Goal: Transaction & Acquisition: Purchase product/service

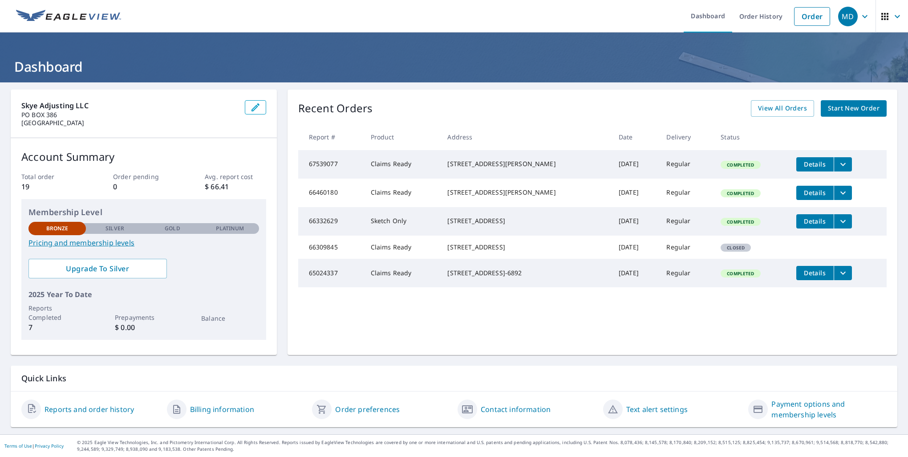
click at [841, 113] on span "Start New Order" at bounding box center [854, 108] width 52 height 11
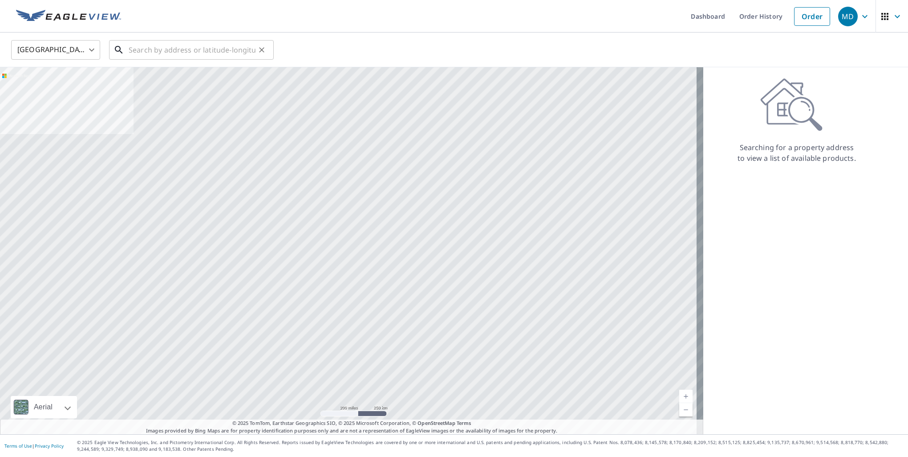
click at [130, 56] on input "text" at bounding box center [192, 49] width 127 height 25
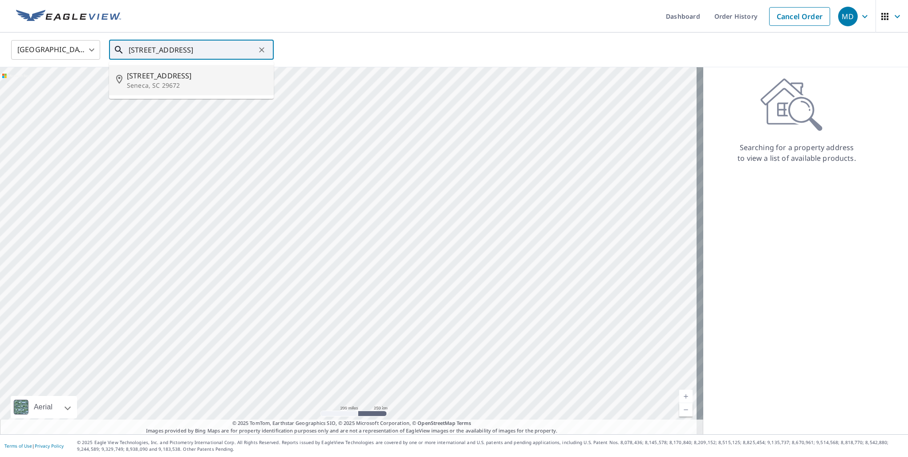
click at [195, 81] on p "Seneca, SC 29672" at bounding box center [197, 85] width 140 height 9
type input "[STREET_ADDRESS][PERSON_NAME]"
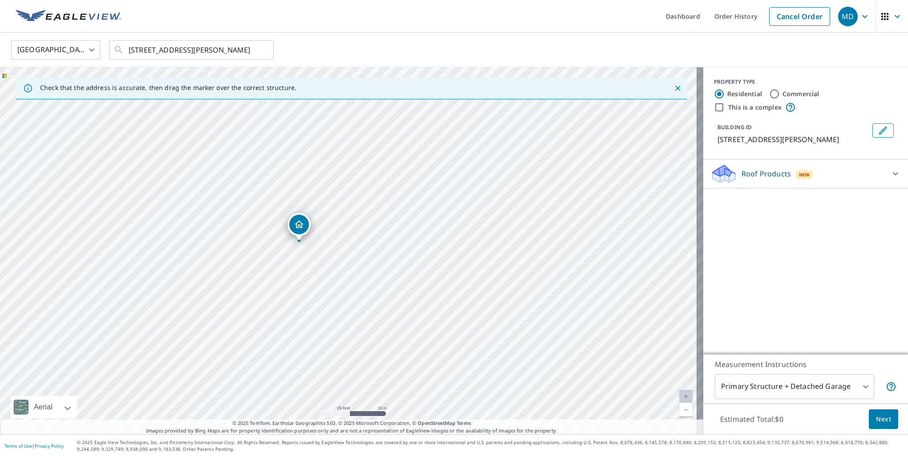
click at [890, 175] on icon at bounding box center [895, 173] width 11 height 11
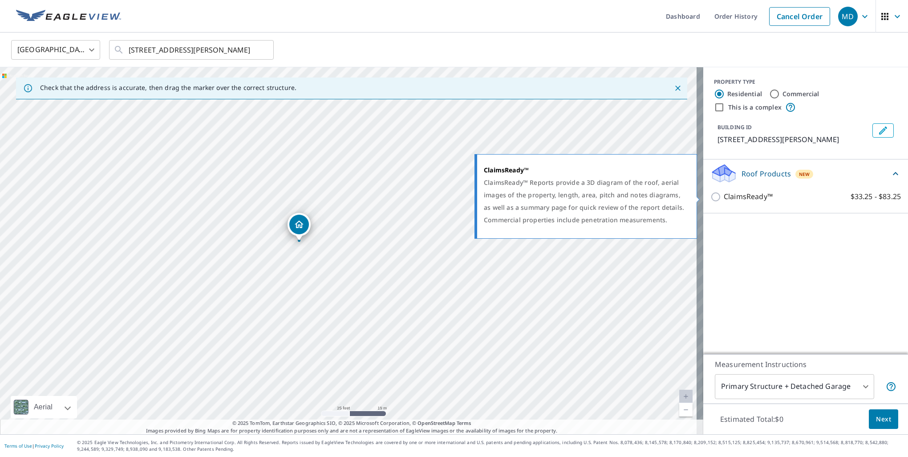
click at [710, 198] on input "ClaimsReady™ $33.25 - $83.25" at bounding box center [716, 196] width 13 height 11
checkbox input "true"
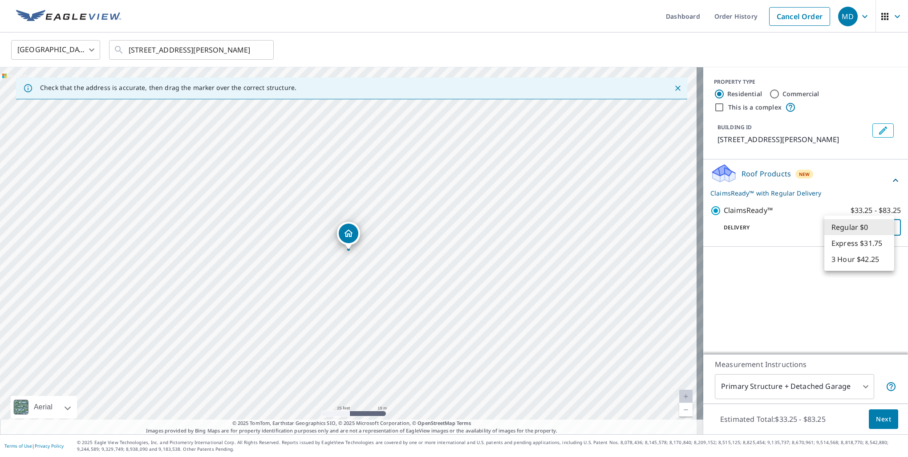
click at [878, 227] on body "MD MD Dashboard Order History Cancel Order MD [GEOGRAPHIC_DATA] [GEOGRAPHIC_DAT…" at bounding box center [454, 228] width 908 height 457
click at [879, 228] on li "Regular $0" at bounding box center [859, 227] width 70 height 16
click at [795, 386] on body "MD MD Dashboard Order History Cancel Order MD [GEOGRAPHIC_DATA] [GEOGRAPHIC_DAT…" at bounding box center [454, 228] width 908 height 457
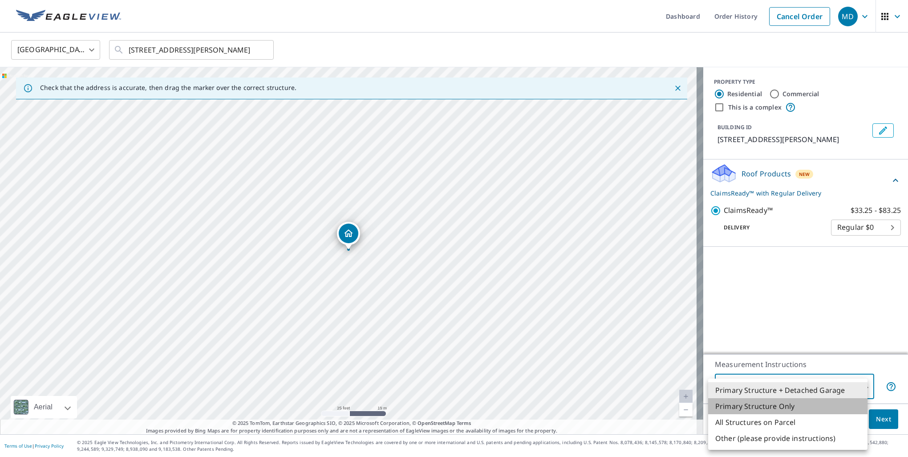
click at [762, 406] on li "Primary Structure Only" at bounding box center [787, 406] width 159 height 16
type input "2"
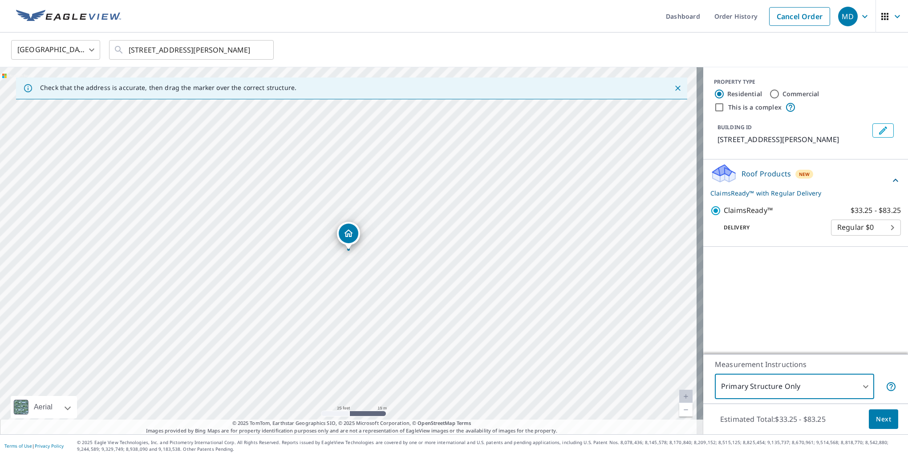
click at [876, 421] on span "Next" at bounding box center [883, 418] width 15 height 11
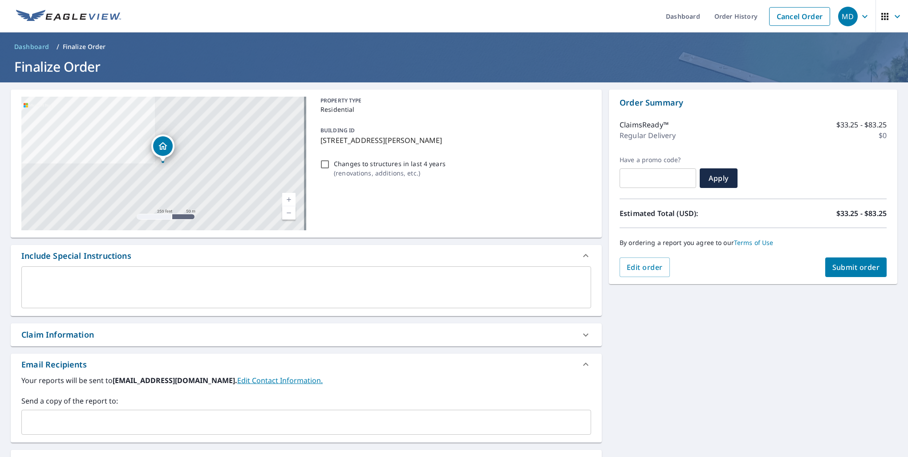
click at [327, 287] on textarea at bounding box center [306, 287] width 557 height 25
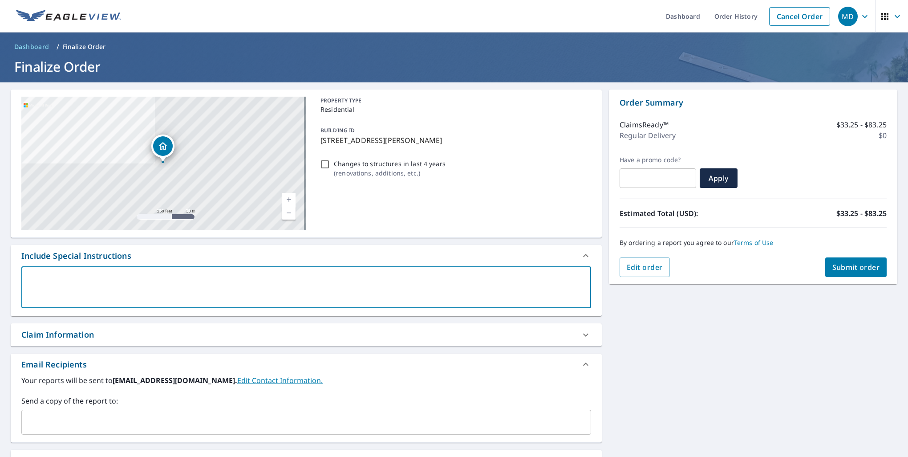
type textarea "x"
type textarea "P"
type textarea "x"
type textarea "Pl"
type textarea "x"
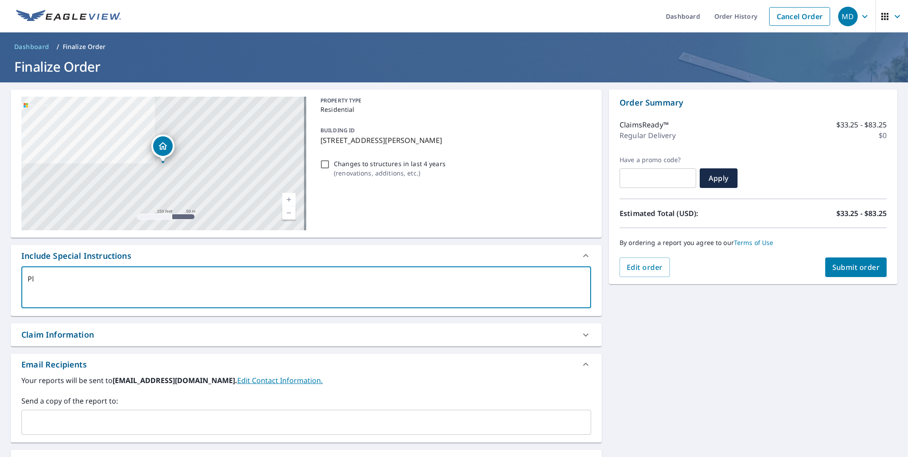
type textarea "Ple"
type textarea "x"
type textarea "Plea"
type textarea "x"
type textarea "Pleas"
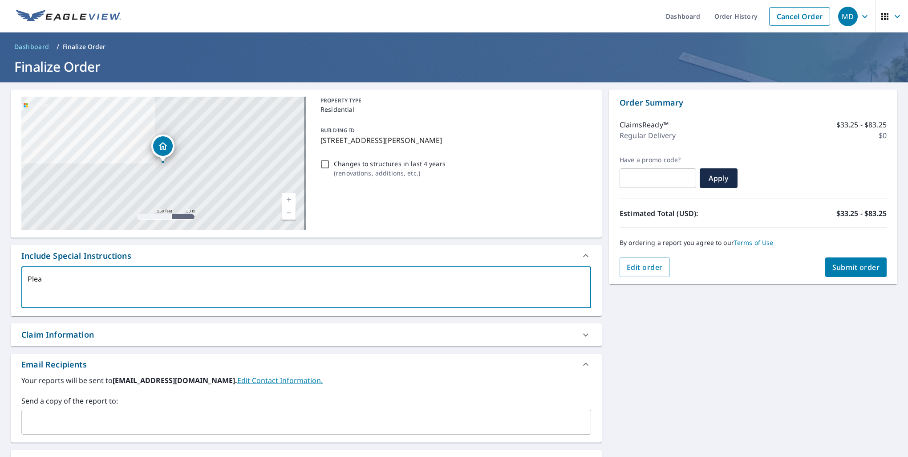
type textarea "x"
type textarea "Please"
type textarea "x"
type textarea "Please"
type textarea "x"
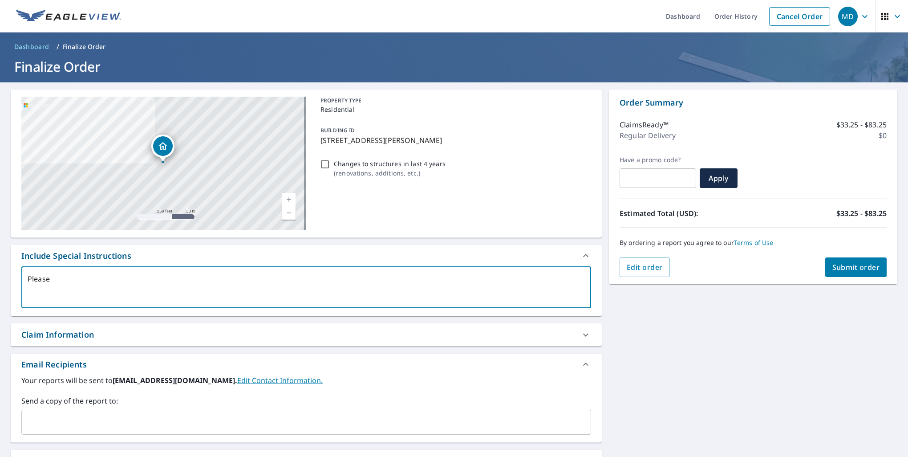
type textarea "Please g"
type textarea "x"
type textarea "Please ge"
type textarea "x"
type textarea "Please gen"
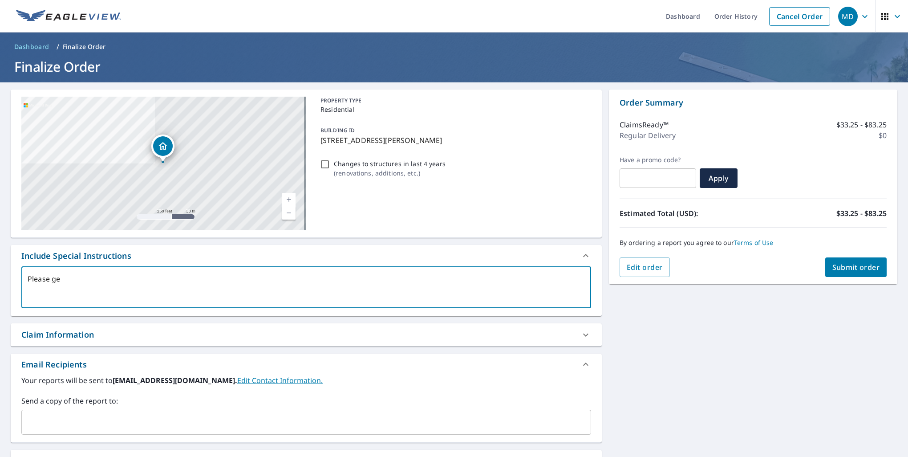
type textarea "x"
type textarea "Please gene"
type textarea "x"
type textarea "Please gener"
type textarea "x"
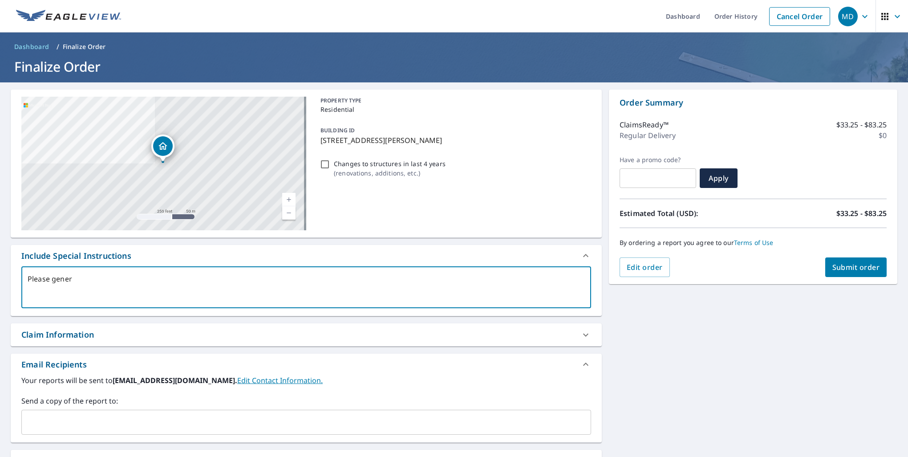
type textarea "Please genera"
type textarea "x"
type textarea "Please generat"
type textarea "x"
type textarea "Please generate"
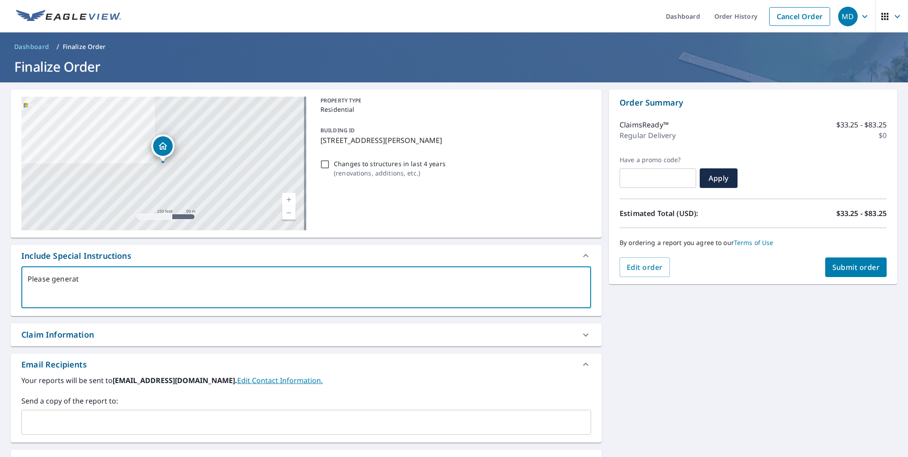
type textarea "x"
type textarea "Please generate"
type textarea "x"
type textarea "Please generate E"
type textarea "x"
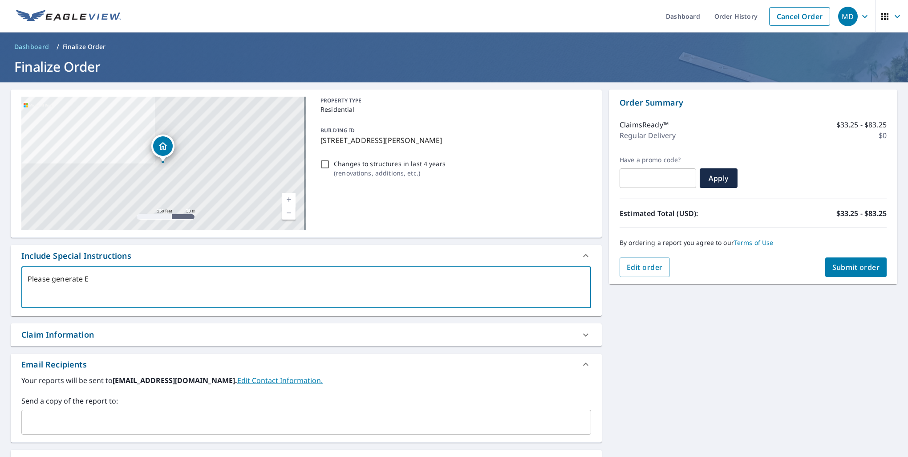
type textarea "Please generate ES"
type textarea "x"
type textarea "Please generate ESX"
type textarea "x"
type textarea "Please generate ESX"
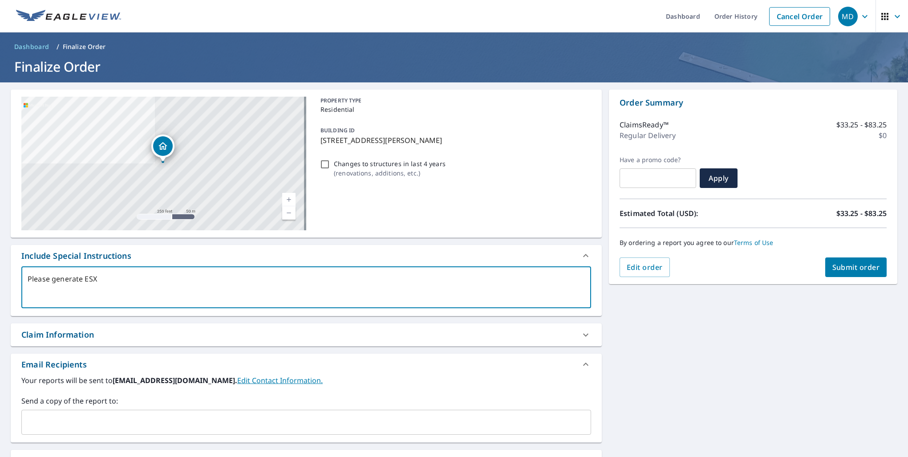
type textarea "x"
type textarea "Please generate ESX s"
type textarea "x"
type textarea "Please generate ESX sk"
type textarea "x"
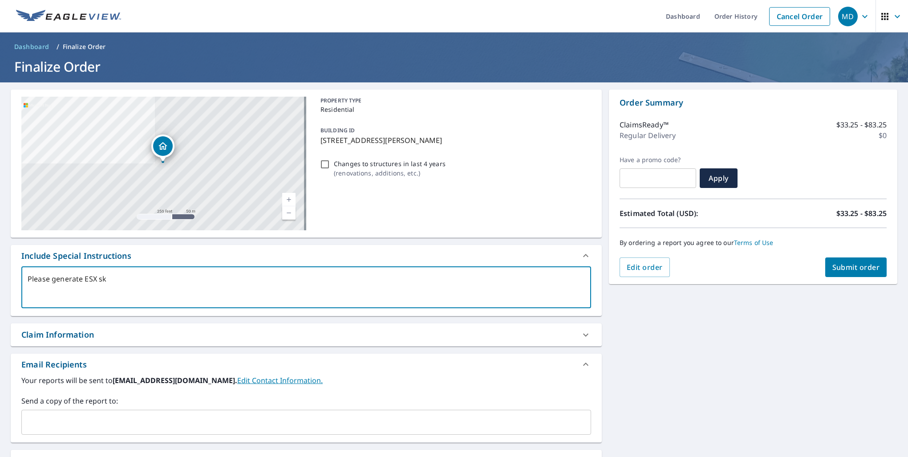
type textarea "Please generate ESX ske"
type textarea "x"
type textarea "Please generate ESX sket"
type textarea "x"
type textarea "Please generate ESX sketc"
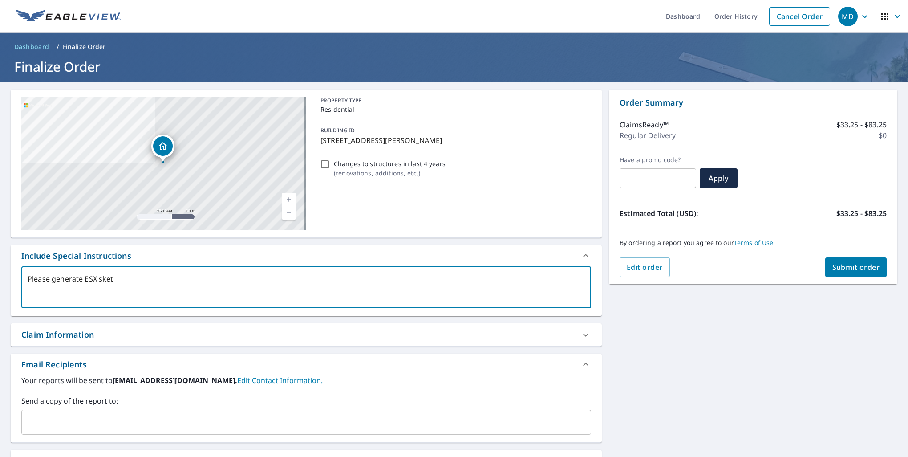
type textarea "x"
type textarea "Please generate ESX sketch"
type textarea "x"
type textarea "Please generate ESX sketch"
type textarea "x"
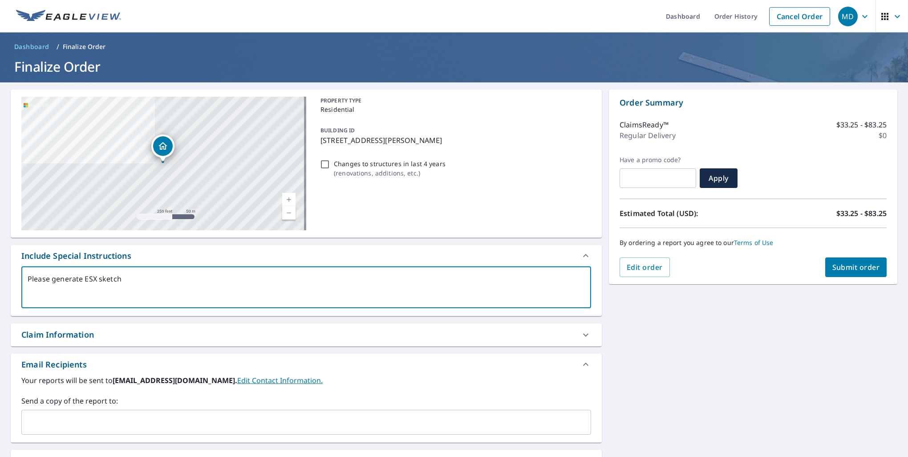
type textarea "Please generate ESX sketch f"
type textarea "x"
type textarea "Please generate ESX sketch fo"
type textarea "x"
type textarea "Please generate ESX sketch for"
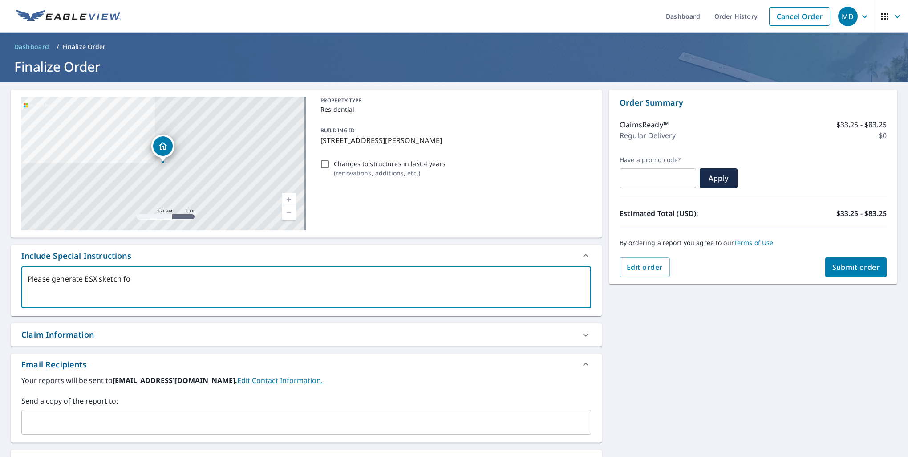
type textarea "x"
type textarea "Please generate ESX sketch for"
type textarea "x"
type textarea "Please generate ESX sketch for t"
type textarea "x"
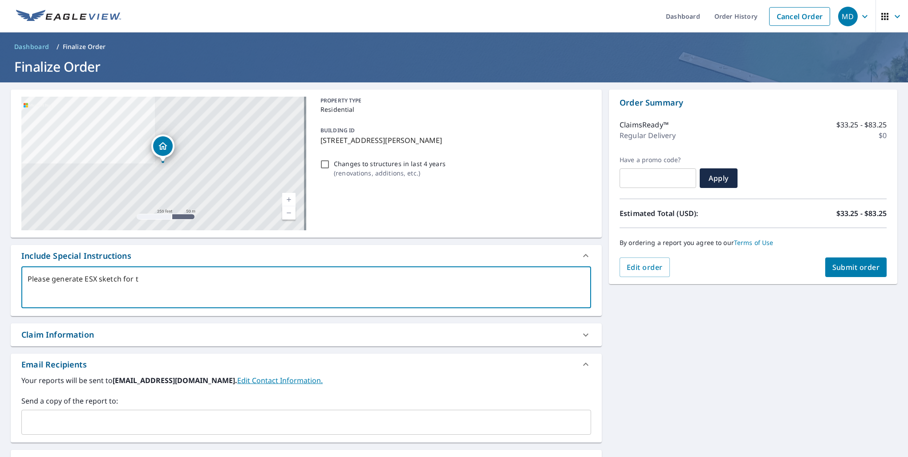
type textarea "Please generate ESX sketch for th"
type textarea "x"
type textarea "Please generate ESX sketch for thi"
type textarea "x"
type textarea "Please generate ESX sketch for this"
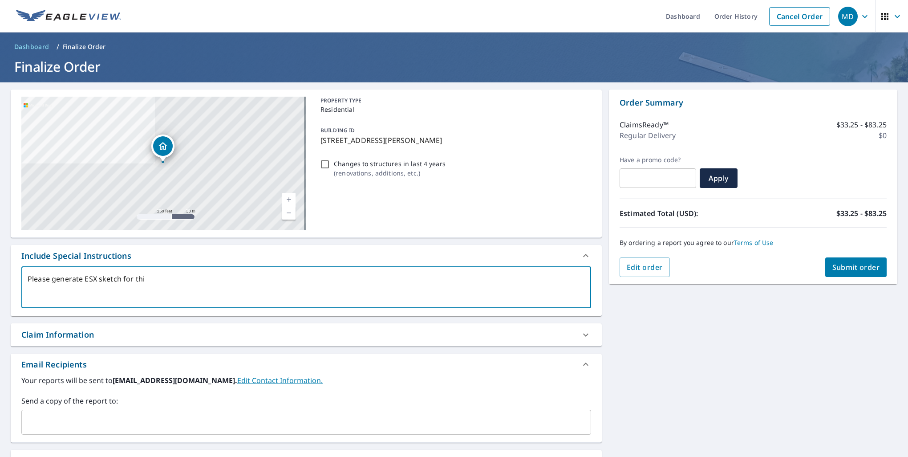
type textarea "x"
type textarea "Please generate ESX sketch for this"
type textarea "x"
type textarea "Please generate ESX sketch for this p"
type textarea "x"
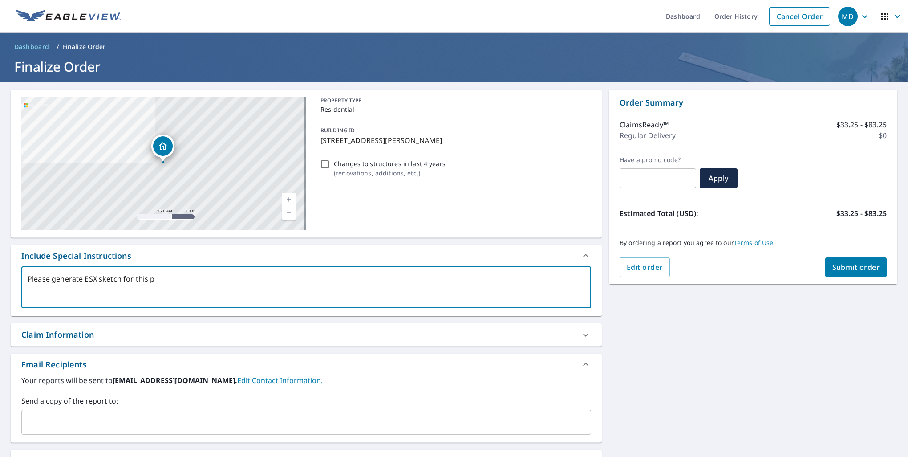
type textarea "Please generate ESX sketch for this pr"
type textarea "x"
type textarea "Please generate ESX sketch for this pro"
type textarea "x"
type textarea "Please generate ESX sketch for this prop"
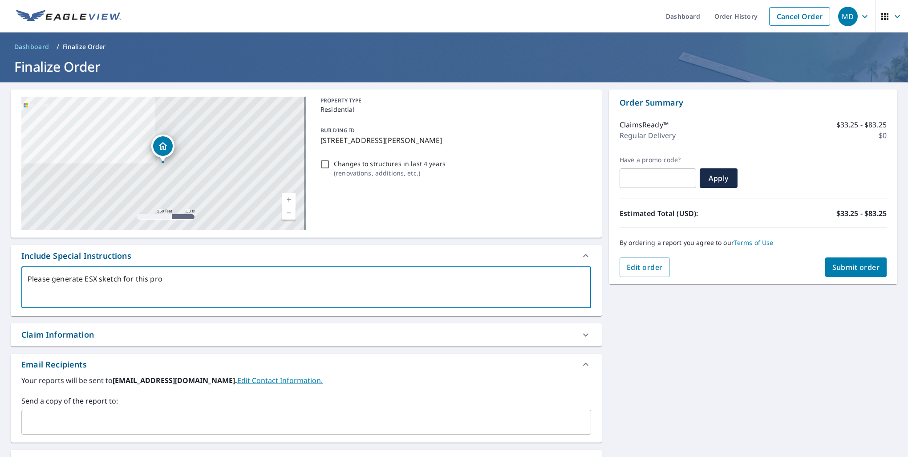
type textarea "x"
type textarea "Please generate ESX sketch for this prope"
type textarea "x"
type textarea "Please generate ESX sketch for this proper"
type textarea "x"
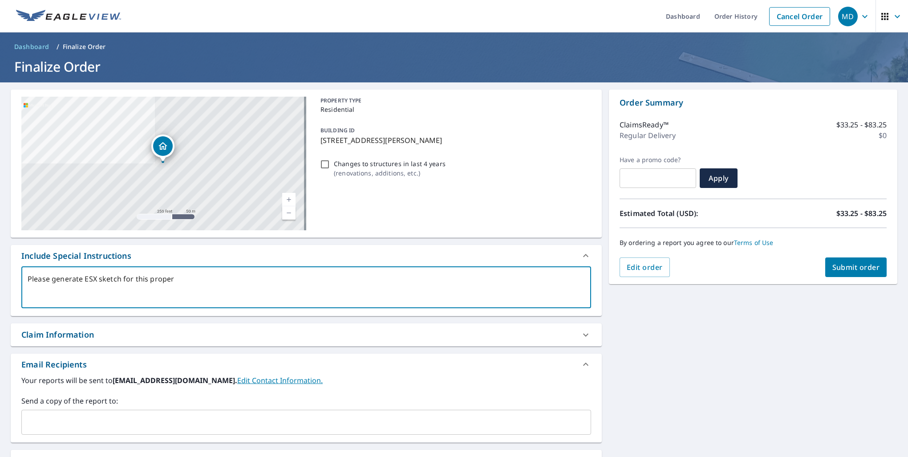
type textarea "Please generate ESX sketch for this propert"
type textarea "x"
type textarea "Please generate ESX sketch for this property"
type textarea "x"
type textarea "Please generate ESX sketch for this property."
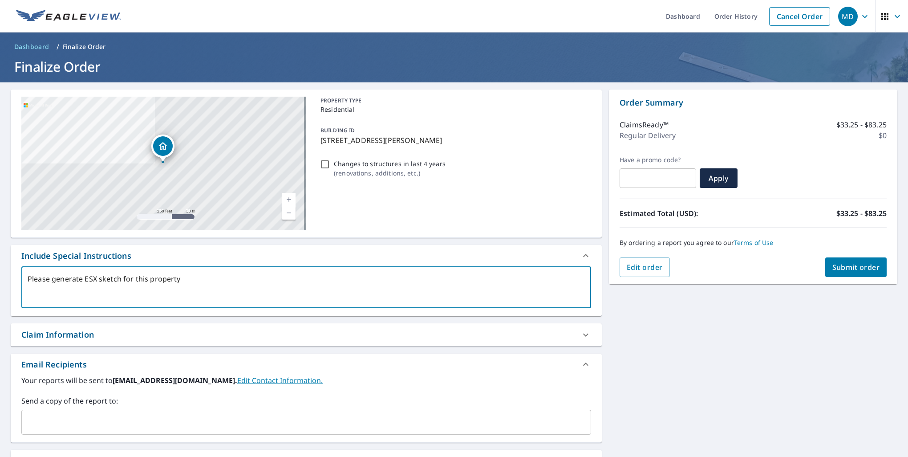
type textarea "x"
type textarea "Please generate ESX sketch for this property."
type textarea "x"
type textarea "Please generate ESX sketch for this property. T"
type textarea "x"
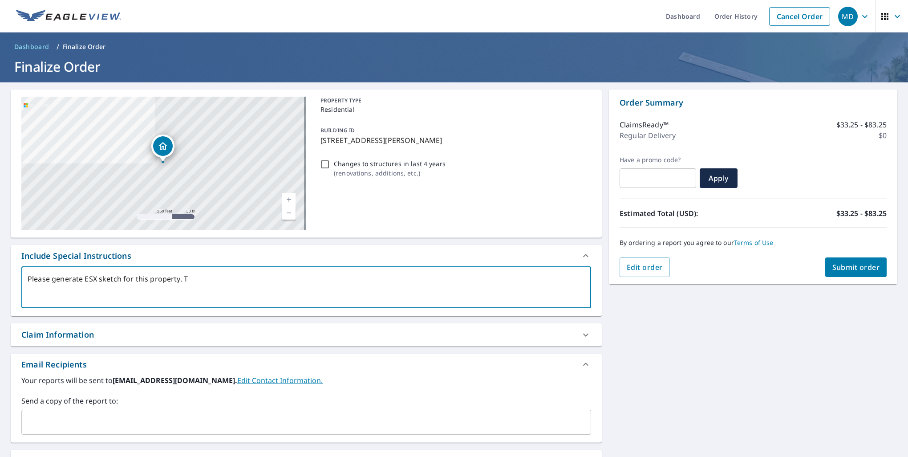
type textarea "Please generate ESX sketch for this property. Th"
type textarea "x"
type textarea "Please generate ESX sketch for this property. Tha"
type textarea "x"
type textarea "Please generate ESX sketch for this property. Than"
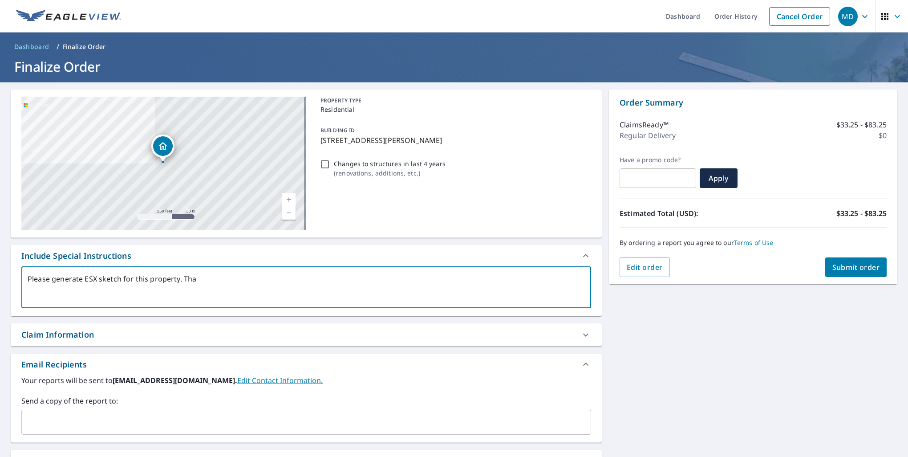
type textarea "x"
type textarea "Please generate ESX sketch for this property. Thank"
type textarea "x"
type textarea "Please generate ESX sketch for this property. Thank"
type textarea "x"
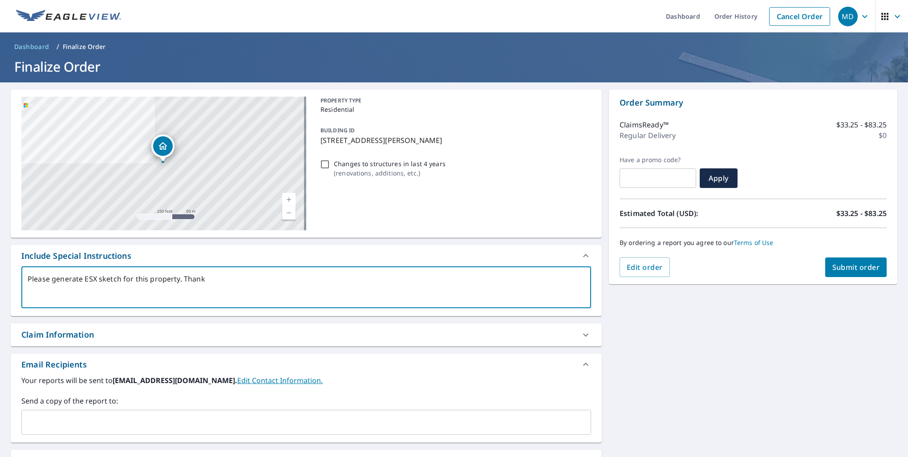
type textarea "Please generate ESX sketch for this property. Thank y"
type textarea "x"
type textarea "Please generate ESX sketch for this property. Thank yo"
type textarea "x"
type textarea "Please generate ESX sketch for this property. Thank you"
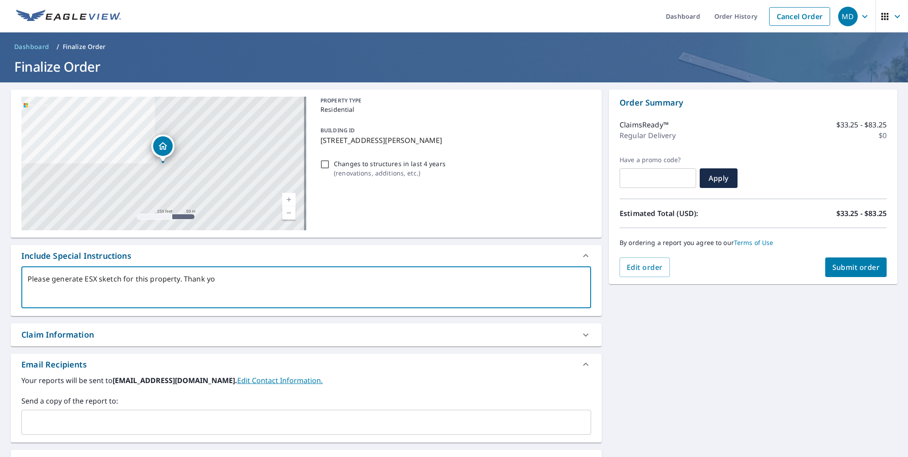
type textarea "x"
type textarea "Please generate ESX sketch for this property. Thank you."
type textarea "x"
click at [123, 280] on textarea "Please generate ESX sketch for this property. Thank you." at bounding box center [306, 287] width 557 height 25
type textarea "Please generate ESX sketch &for this property. Thank you."
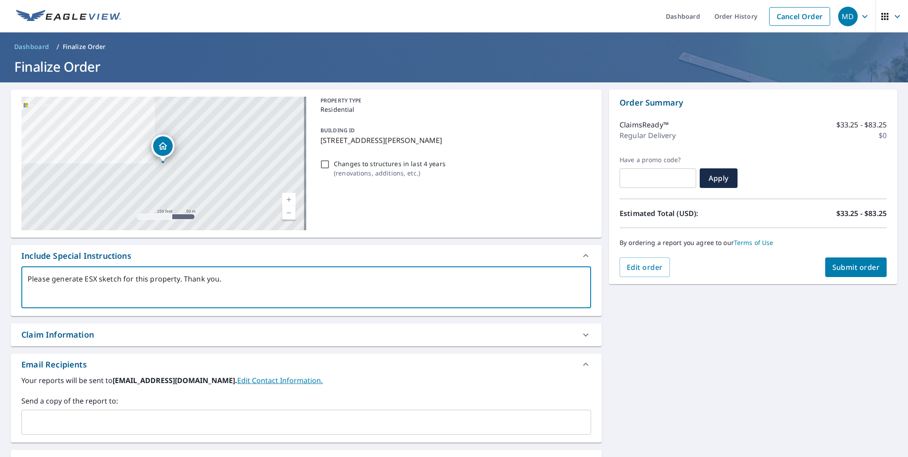
type textarea "x"
type textarea "Please generate ESX sketch & for this property. Thank you."
type textarea "x"
type textarea "Please generate ESX sketch & rfor this property. Thank you."
type textarea "x"
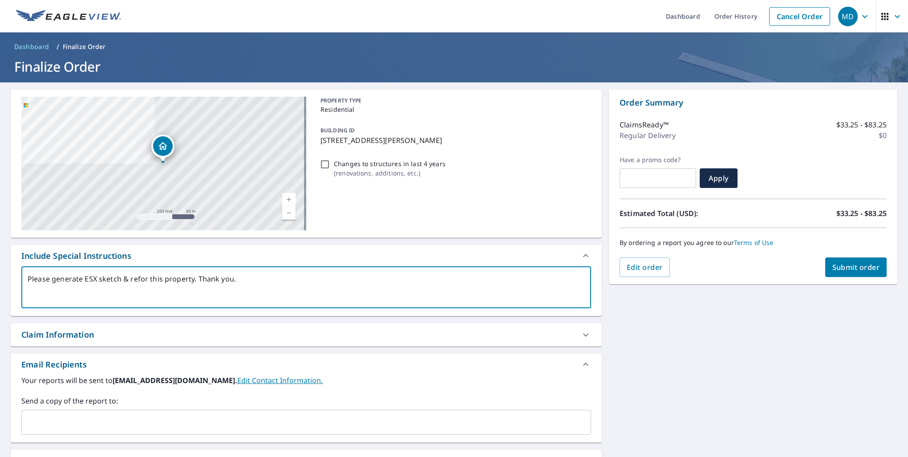
type textarea "Please generate ESX sketch & repfor this property. Thank you."
type textarea "x"
type textarea "Please generate ESX sketch & repofor this property. Thank you."
type textarea "x"
type textarea "Please generate ESX sketch & reporfor this property. Thank you."
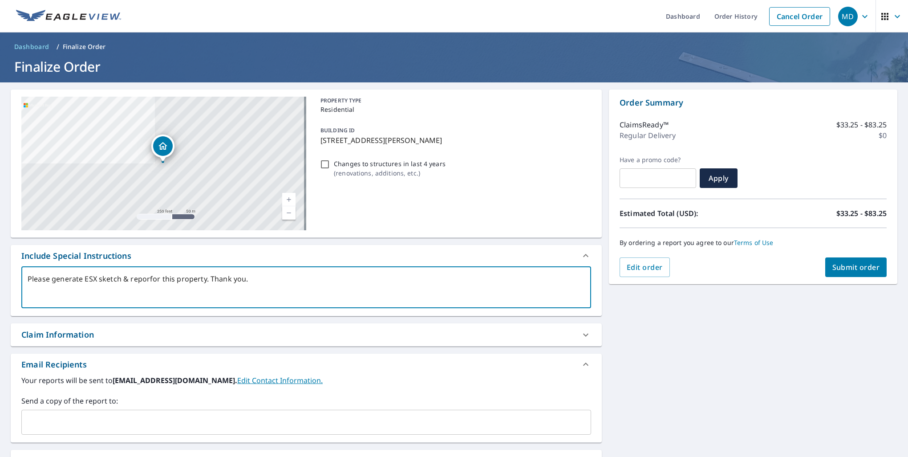
type textarea "x"
type textarea "Please generate ESX sketch & reportfor this property. Thank you."
type textarea "x"
type textarea "Please generate ESX sketch & report for this property. Thank you."
type textarea "x"
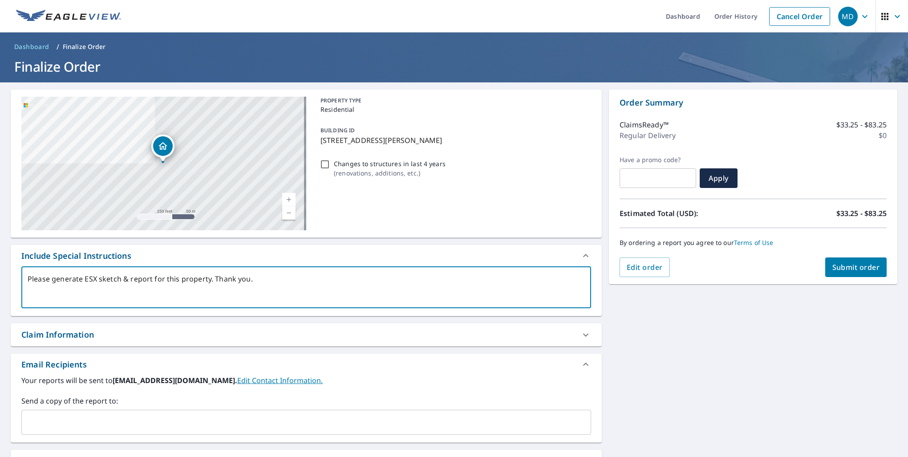
type textarea "Please generate ESX sketch & report for this property. Thank you."
click at [373, 373] on div "Email Recipients" at bounding box center [306, 363] width 591 height 21
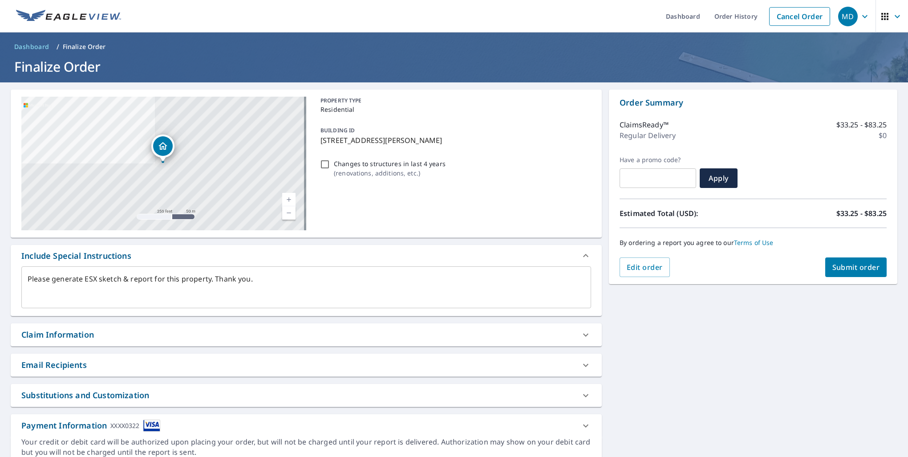
click at [369, 366] on div "Email Recipients" at bounding box center [298, 365] width 554 height 12
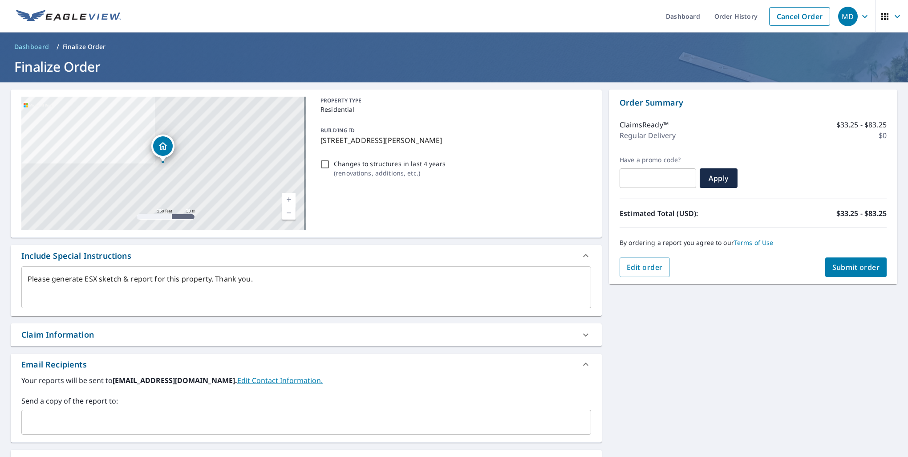
click at [272, 334] on div "Claim Information" at bounding box center [298, 334] width 554 height 12
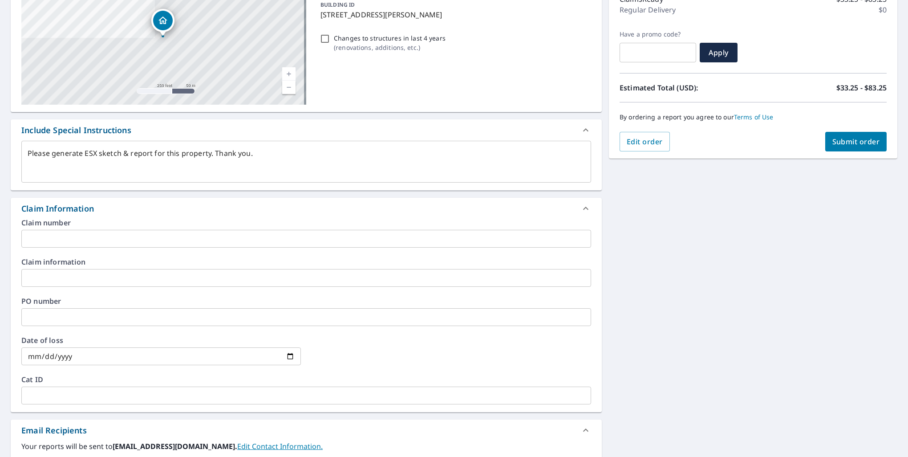
scroll to position [134, 0]
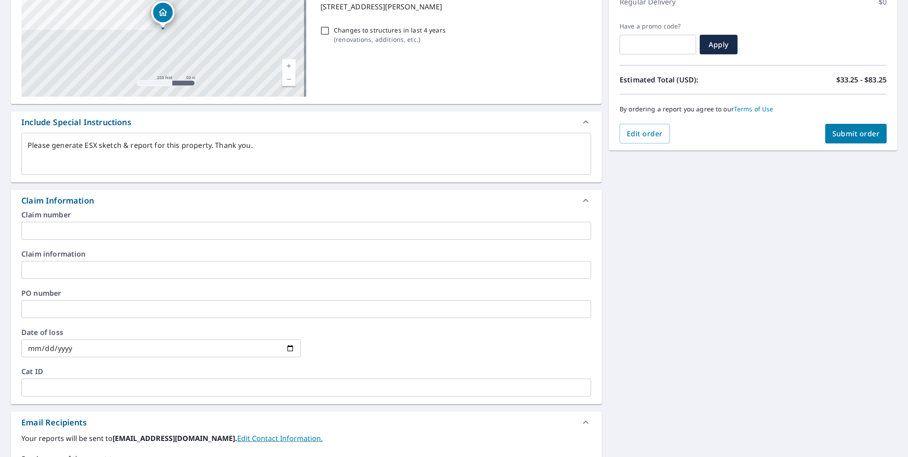
click at [117, 227] on input "text" at bounding box center [306, 231] width 570 height 18
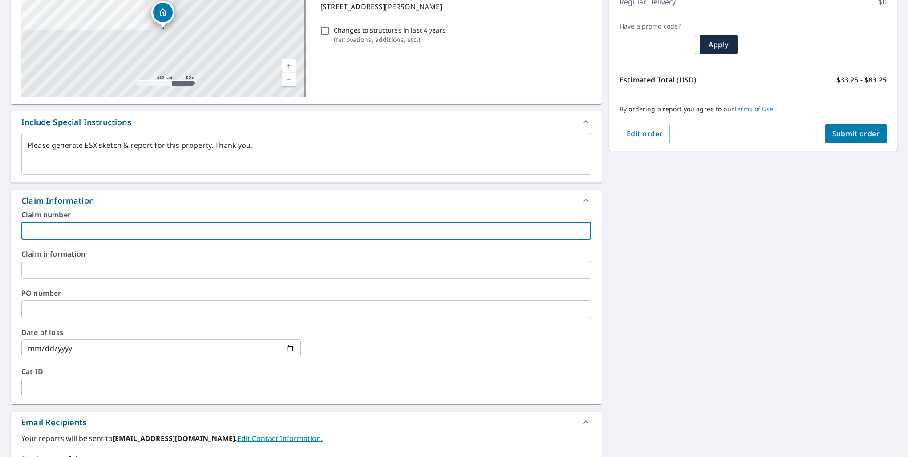
type textarea "x"
type input "H"
type textarea "x"
type input "HO"
type textarea "x"
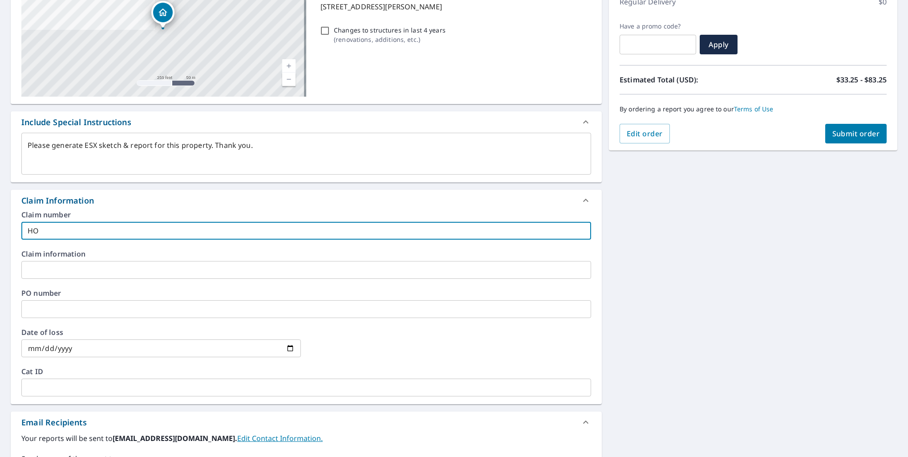
type input "HO-"
type textarea "x"
type input "HO-2"
type textarea "x"
type input "HO-20"
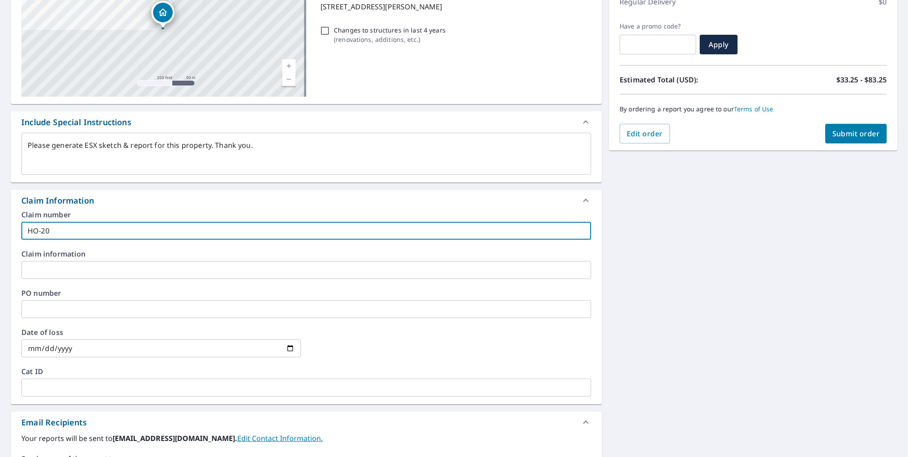
type textarea "x"
type input "HO-202"
type textarea "x"
type input "HO-2024"
type textarea "x"
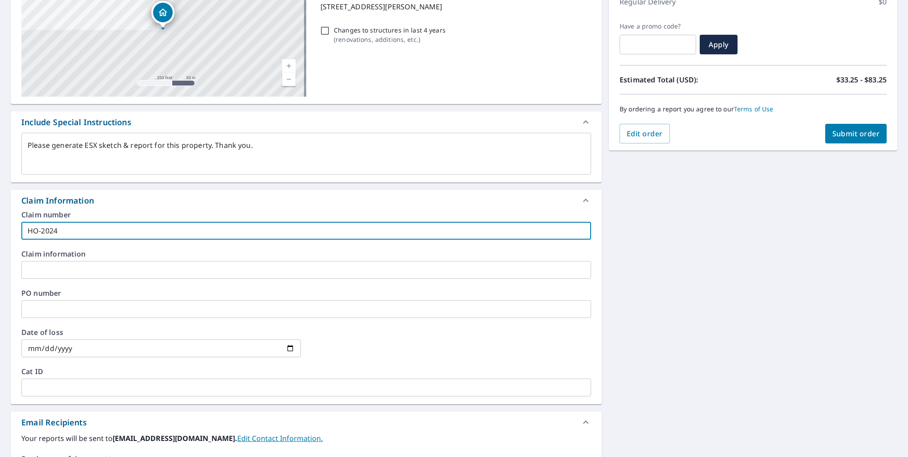
type input "HO-2024-"
type textarea "x"
type input "HO-2024-9"
type textarea "x"
type input "HO-2024-95"
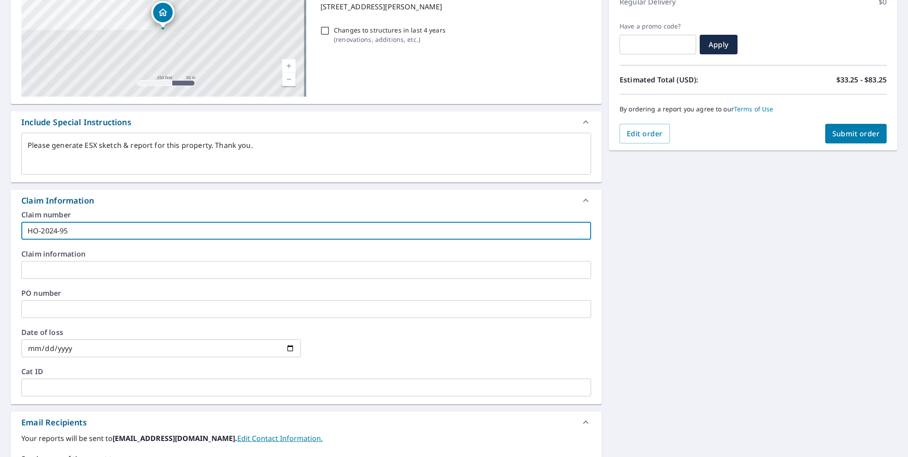
type textarea "x"
type input "HO-2024-954"
type textarea "x"
type input "HO-2024-9547"
type textarea "x"
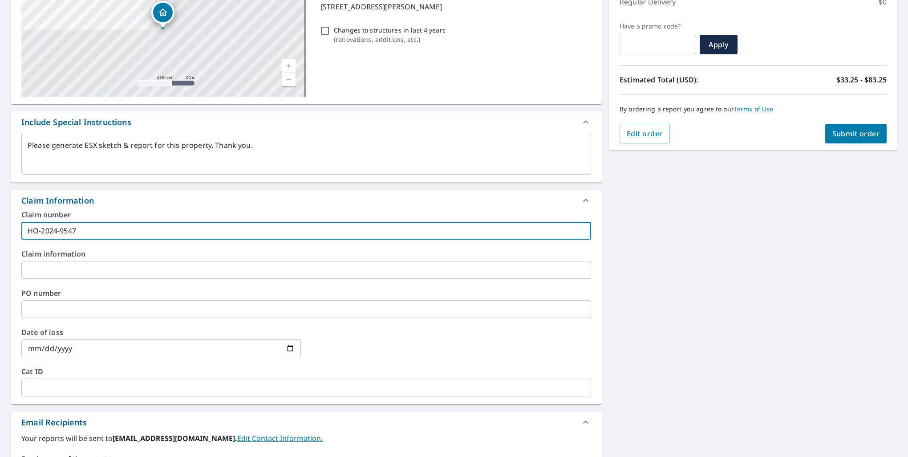
type input "HO-2024-95474"
type textarea "x"
type input "HO-2024-954745"
type textarea "x"
type input "HO-2024-9547458"
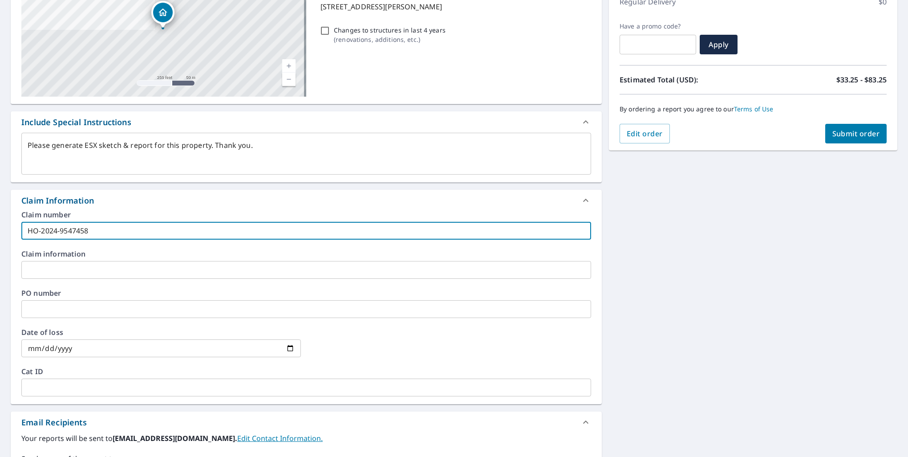
type textarea "x"
type input "HO-2024-95474588"
type textarea "x"
type input "HO-2024-954745880"
click at [67, 268] on input "text" at bounding box center [306, 270] width 570 height 18
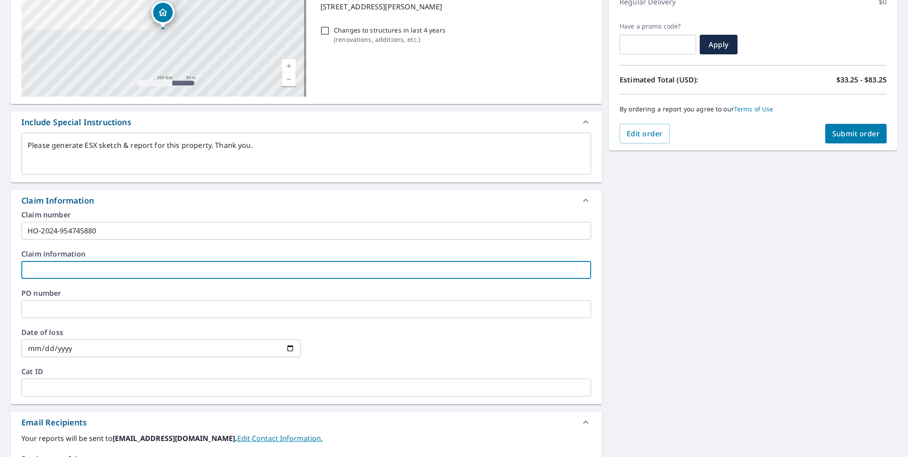
type textarea "x"
type input "Na"
type textarea "x"
type input "Nan"
type textarea "x"
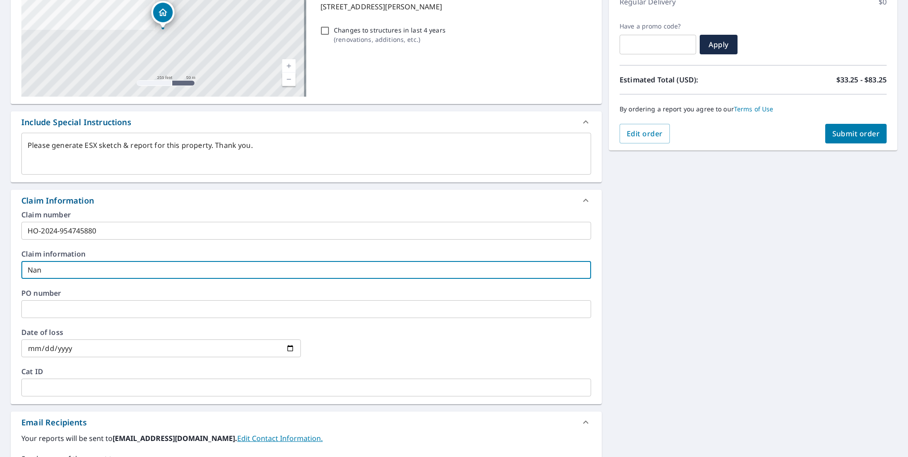
type input "Nanc"
type textarea "x"
type input "[PERSON_NAME]"
type textarea "x"
type input "[PERSON_NAME]"
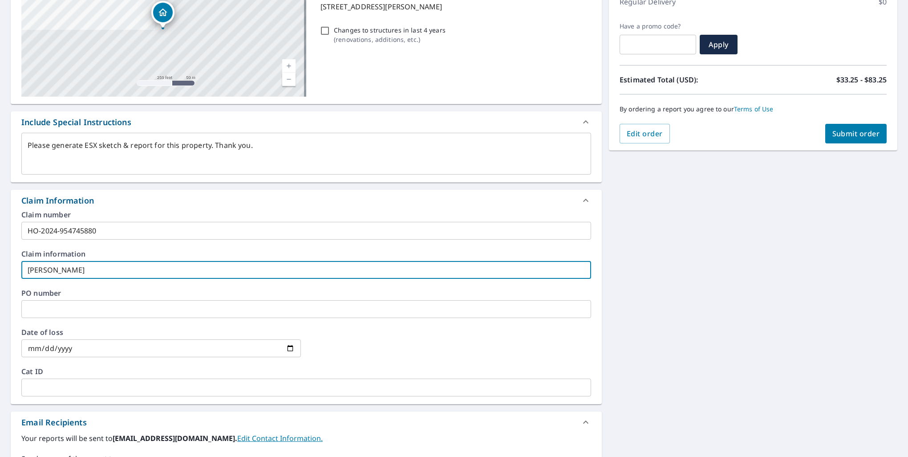
type textarea "x"
type input "[PERSON_NAME]"
type textarea "x"
type input "[PERSON_NAME]"
type textarea "x"
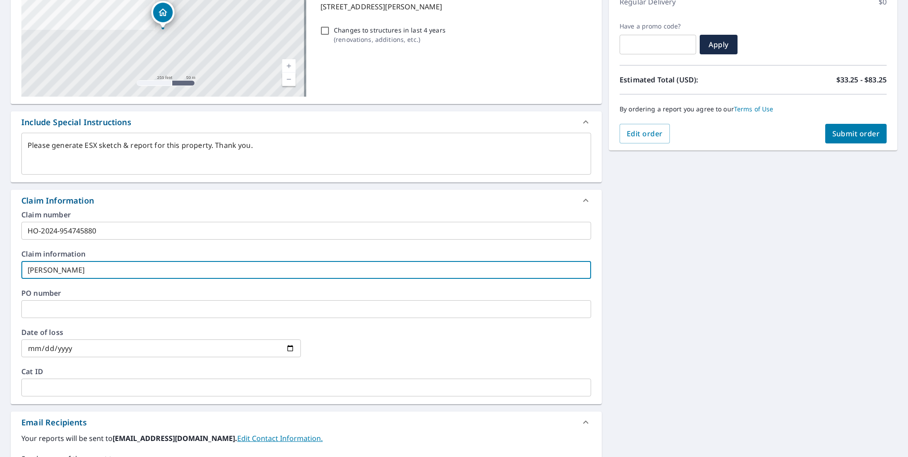
type input "[PERSON_NAME]"
type textarea "x"
type input "[PERSON_NAME]"
type textarea "x"
type input "[PERSON_NAME]"
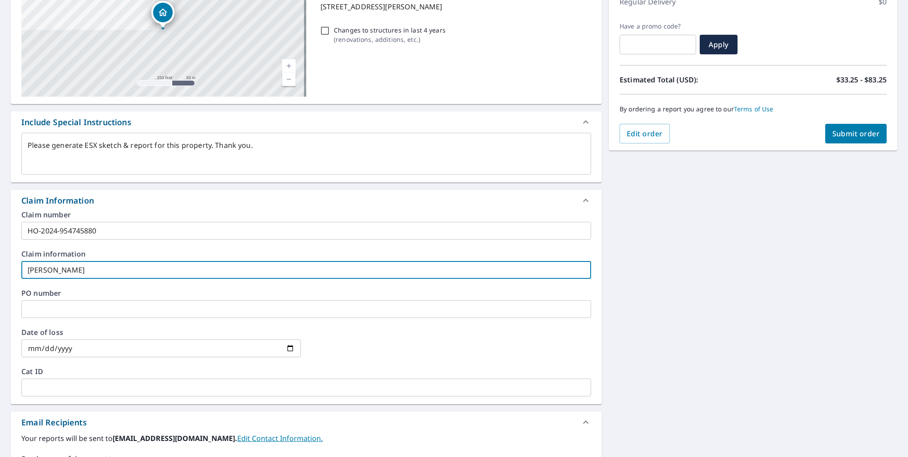
type textarea "x"
type input "[PERSON_NAME]"
type textarea "x"
type input "[PERSON_NAME]"
type textarea "x"
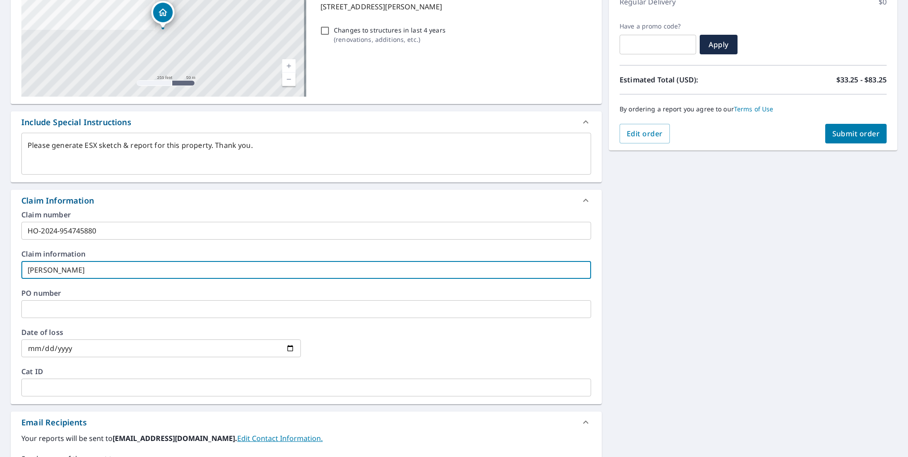
type input "[PERSON_NAME]"
click at [141, 304] on input "text" at bounding box center [306, 309] width 570 height 18
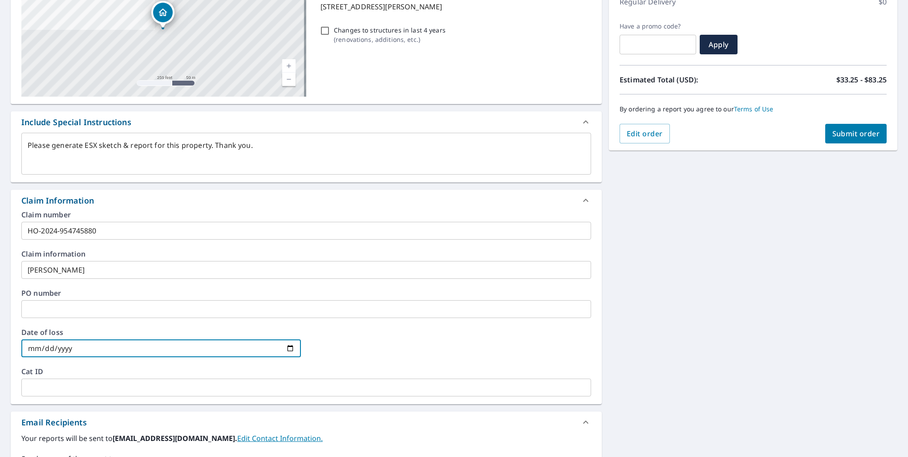
click at [110, 346] on input "date" at bounding box center [160, 348] width 279 height 18
click at [288, 349] on input "date" at bounding box center [160, 348] width 279 height 18
type textarea "x"
type input "[DATE]"
type textarea "x"
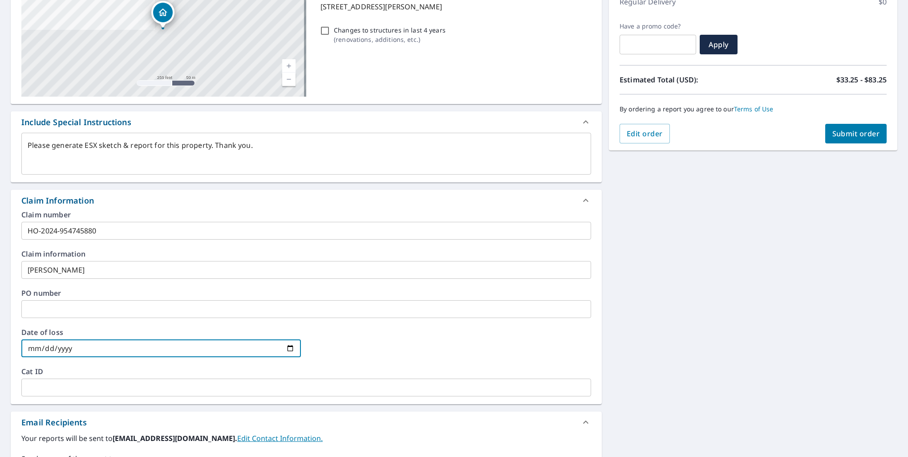
type input "[DATE]"
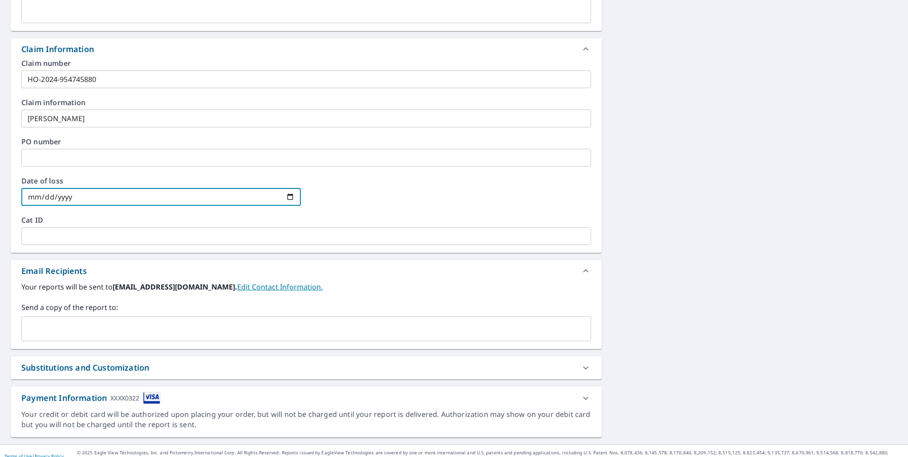
scroll to position [294, 0]
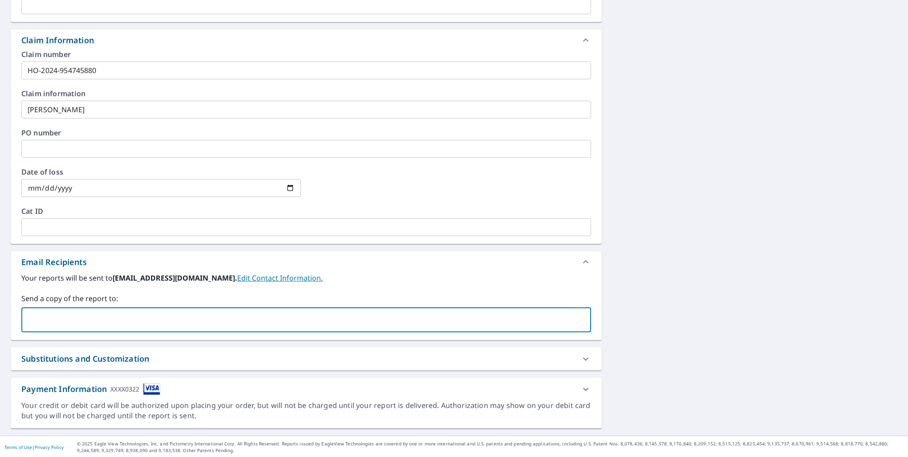
click at [186, 312] on input "text" at bounding box center [299, 319] width 548 height 17
type input "[EMAIL_ADDRESS]"
type textarea "x"
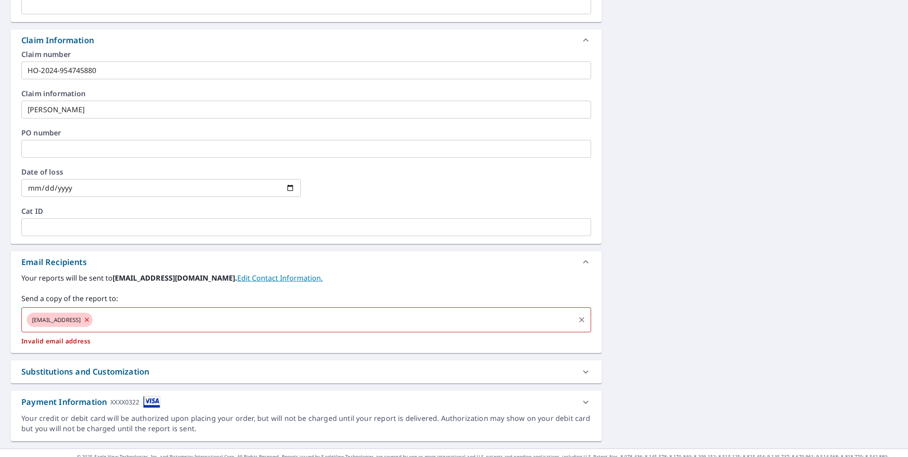
click at [186, 312] on input "text" at bounding box center [334, 319] width 480 height 17
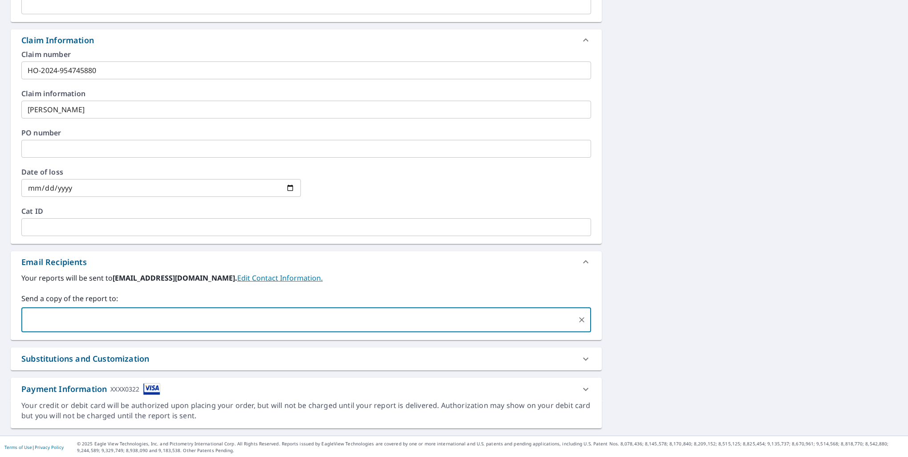
click at [403, 271] on div "Email Recipients" at bounding box center [306, 261] width 591 height 21
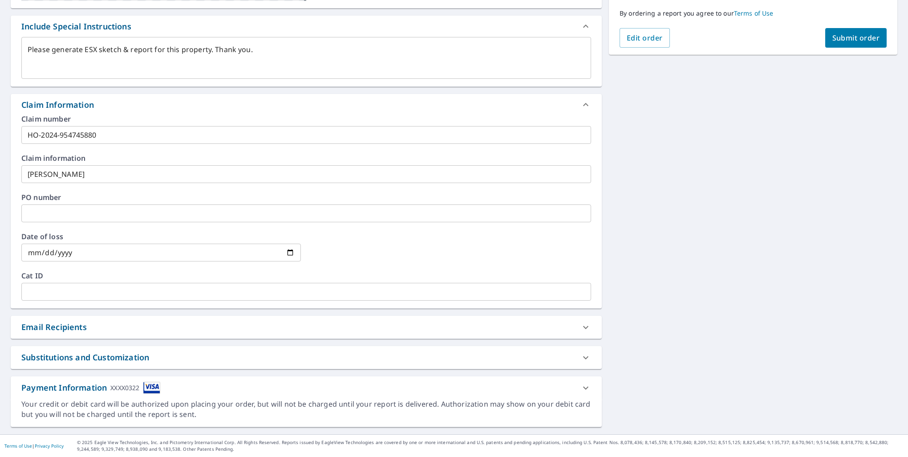
scroll to position [228, 0]
click at [416, 323] on div "Email Recipients" at bounding box center [298, 328] width 554 height 12
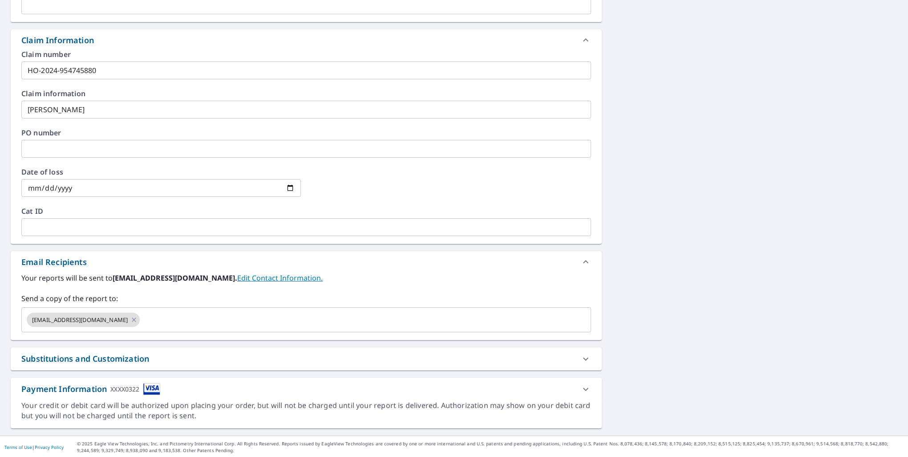
scroll to position [294, 0]
click at [358, 359] on div "Substitutions and Customization" at bounding box center [298, 358] width 554 height 12
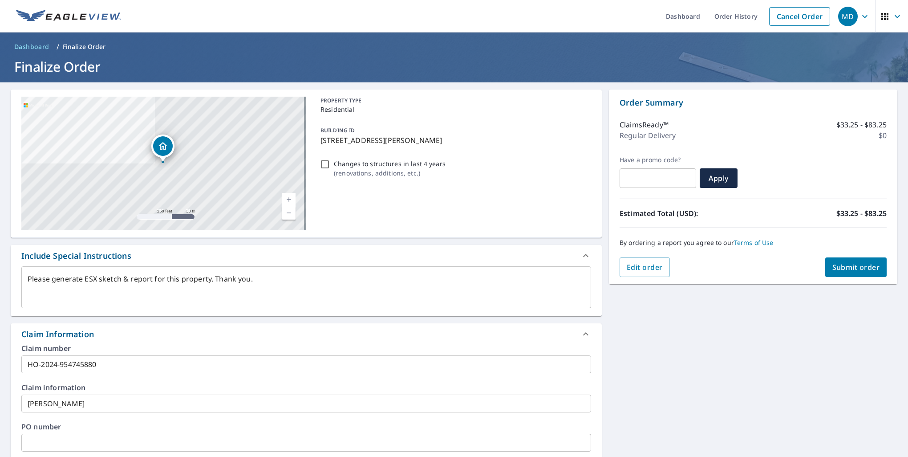
scroll to position [0, 0]
click at [856, 265] on span "Submit order" at bounding box center [856, 267] width 48 height 10
